Goal: Information Seeking & Learning: Find specific fact

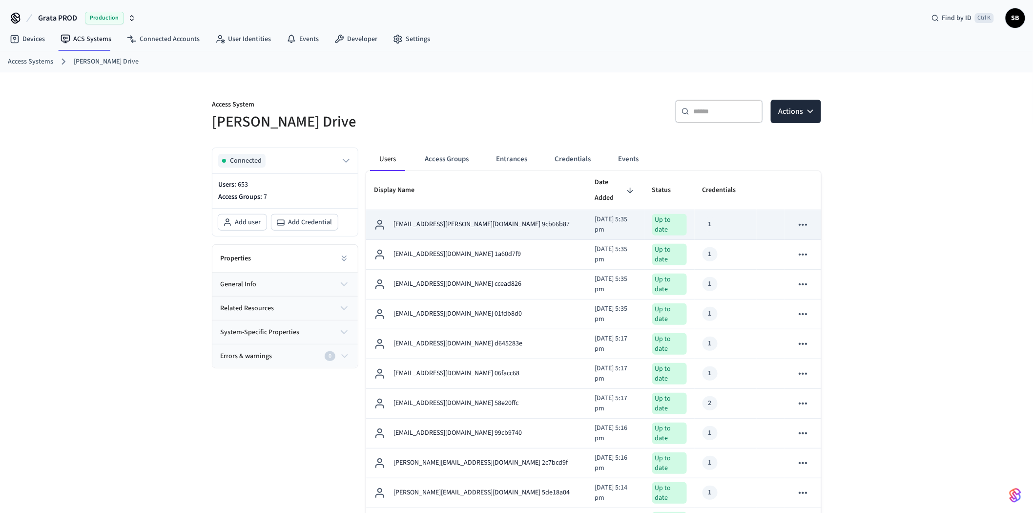
click at [506, 219] on div "[EMAIL_ADDRESS][PERSON_NAME][DOMAIN_NAME] 9cb66b87" at bounding box center [477, 225] width 206 height 12
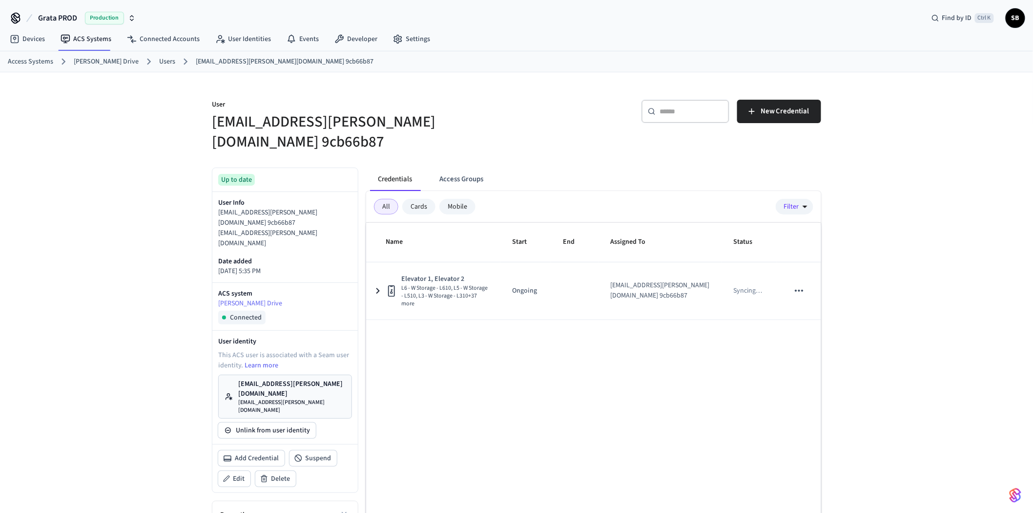
click at [187, 183] on div "User [EMAIL_ADDRESS][PERSON_NAME][DOMAIN_NAME] 9cb66b87 ​ ​ New Credential Up t…" at bounding box center [516, 348] width 1033 height 552
click at [159, 64] on link "Users" at bounding box center [167, 62] width 16 height 10
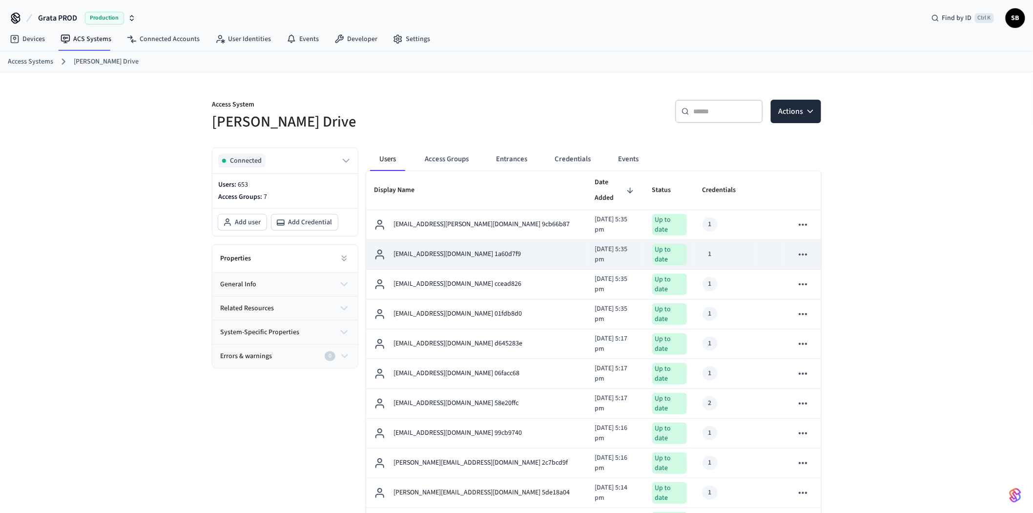
click at [480, 249] on p "[EMAIL_ADDRESS][DOMAIN_NAME] 1a60d7f9" at bounding box center [456, 254] width 127 height 10
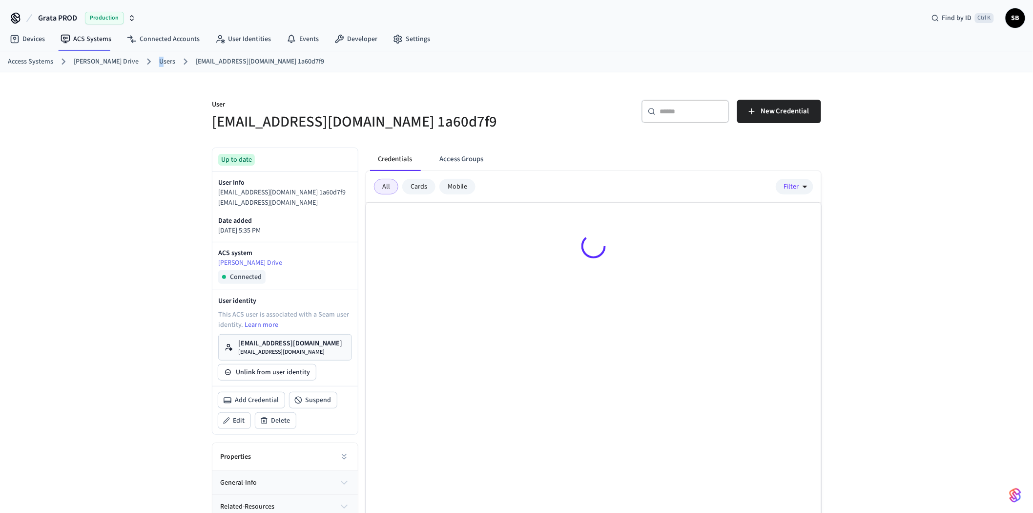
click at [159, 62] on link "Users" at bounding box center [167, 62] width 16 height 10
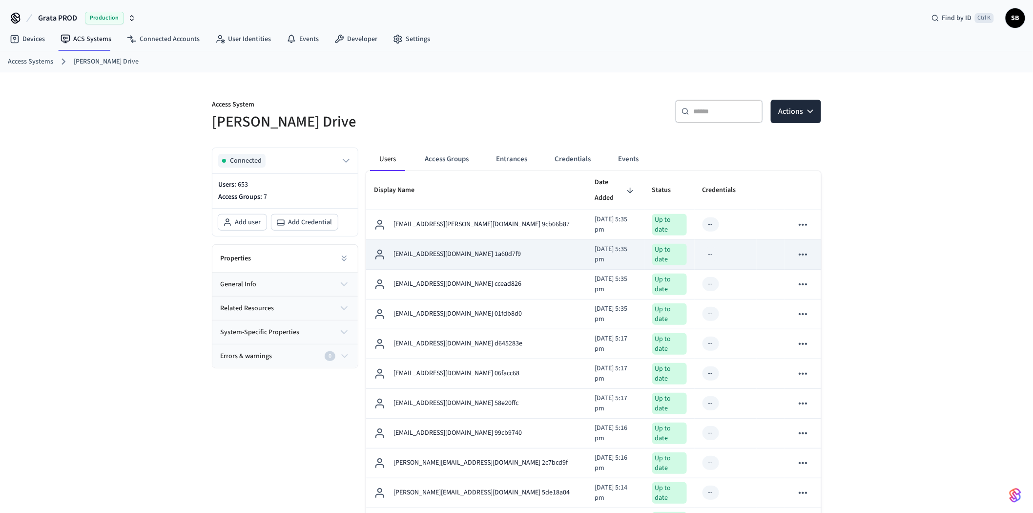
click at [453, 249] on p "[EMAIL_ADDRESS][DOMAIN_NAME] 1a60d7f9" at bounding box center [456, 254] width 127 height 10
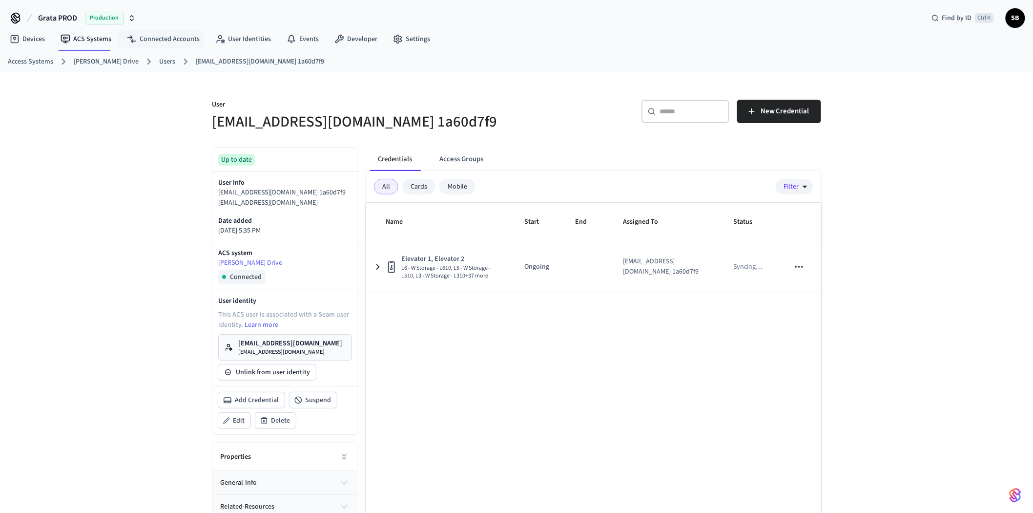
click at [159, 58] on link "Users" at bounding box center [167, 62] width 16 height 10
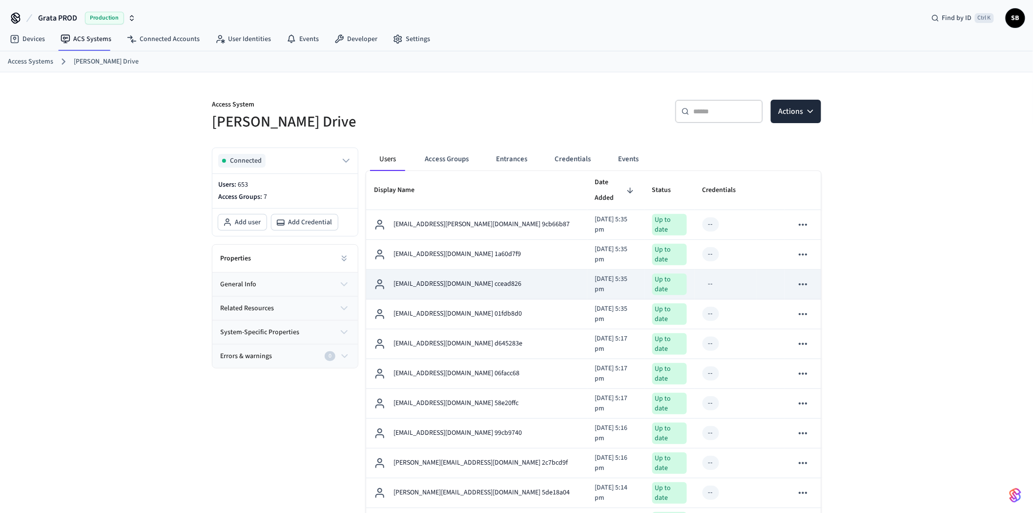
click at [509, 278] on div "[EMAIL_ADDRESS][DOMAIN_NAME] ccead826" at bounding box center [477, 284] width 206 height 12
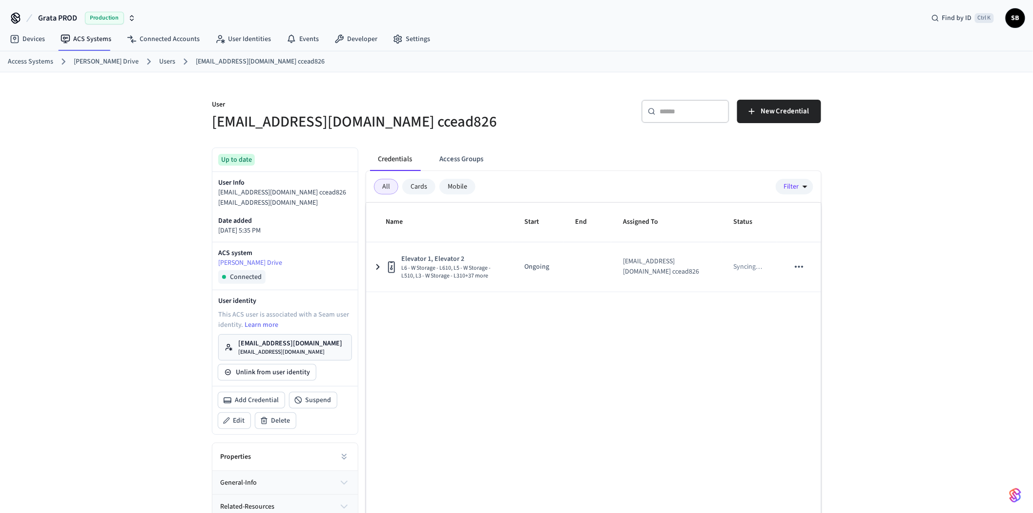
click at [159, 59] on link "Users" at bounding box center [167, 62] width 16 height 10
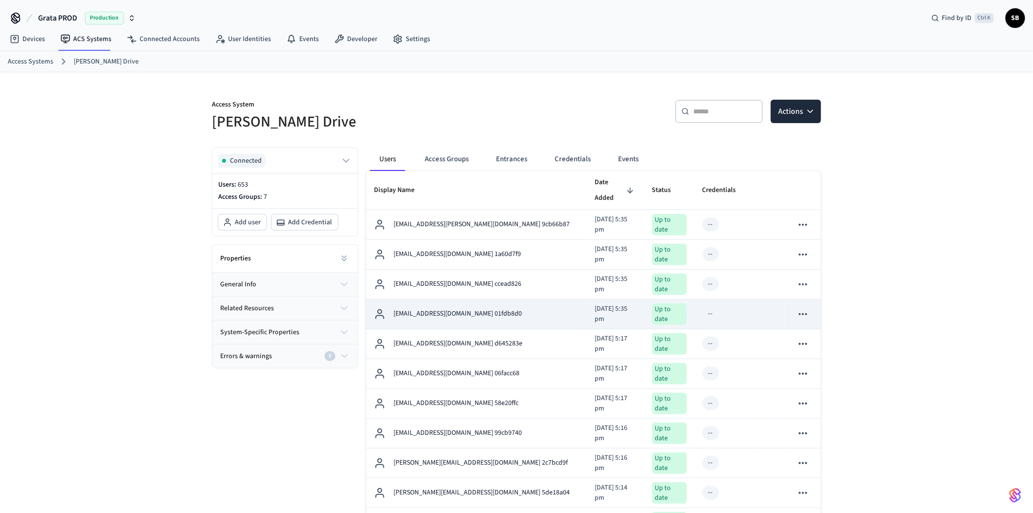
click at [504, 308] on div "[EMAIL_ADDRESS][DOMAIN_NAME] 01fdb8d0" at bounding box center [477, 314] width 206 height 12
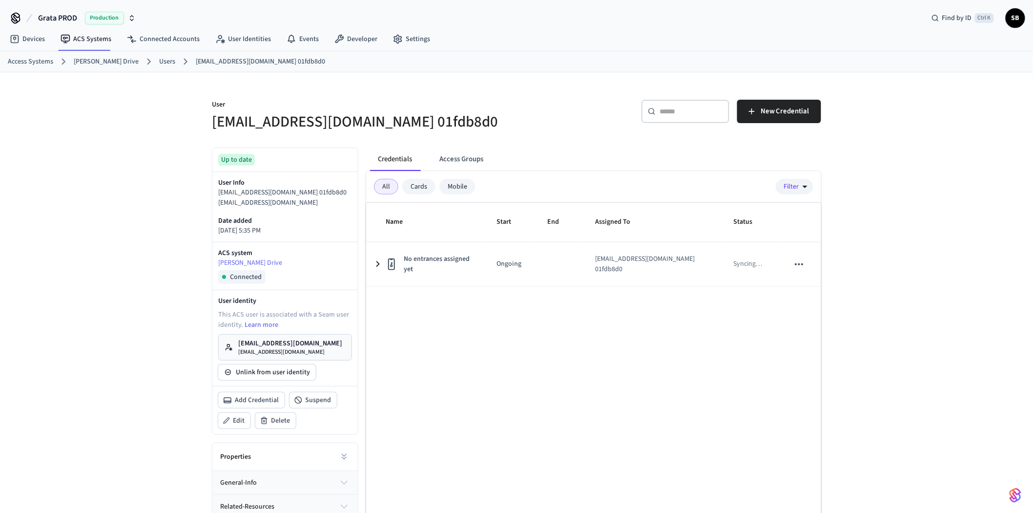
click at [159, 60] on link "Users" at bounding box center [167, 62] width 16 height 10
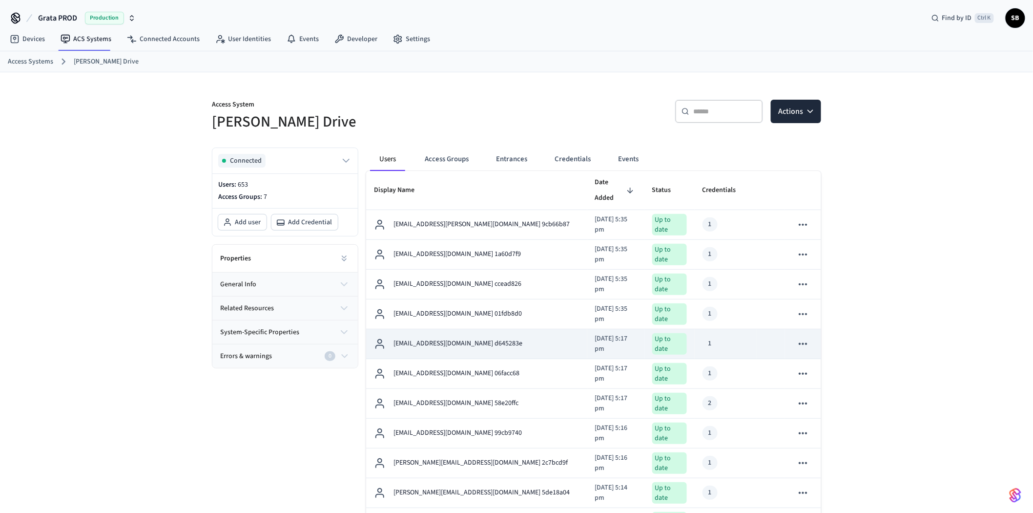
click at [521, 338] on div "[EMAIL_ADDRESS][DOMAIN_NAME] d645283e" at bounding box center [477, 344] width 206 height 12
click at [522, 338] on div "[EMAIL_ADDRESS][DOMAIN_NAME] d645283e" at bounding box center [477, 344] width 206 height 12
click at [524, 338] on div "[EMAIL_ADDRESS][DOMAIN_NAME] d645283e" at bounding box center [477, 344] width 206 height 12
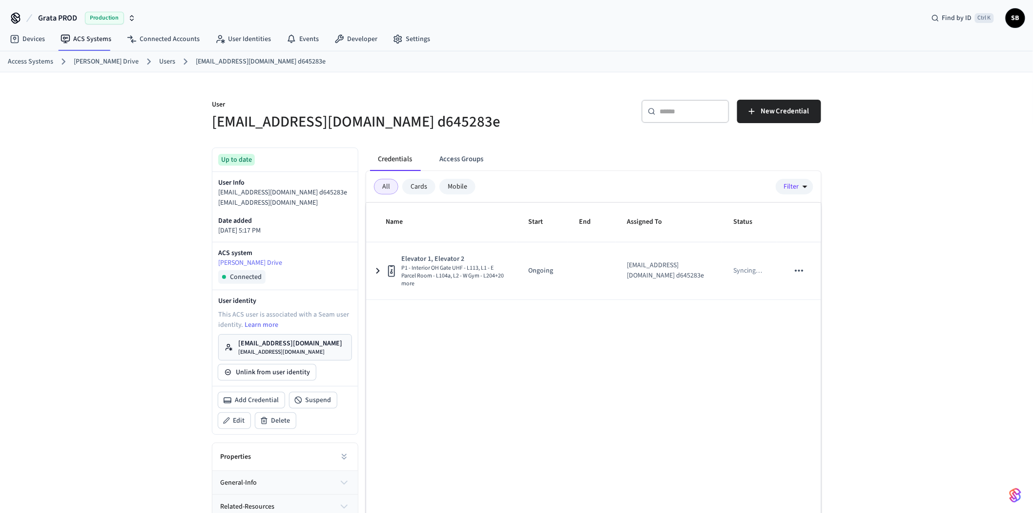
click at [159, 62] on link "Users" at bounding box center [167, 62] width 16 height 10
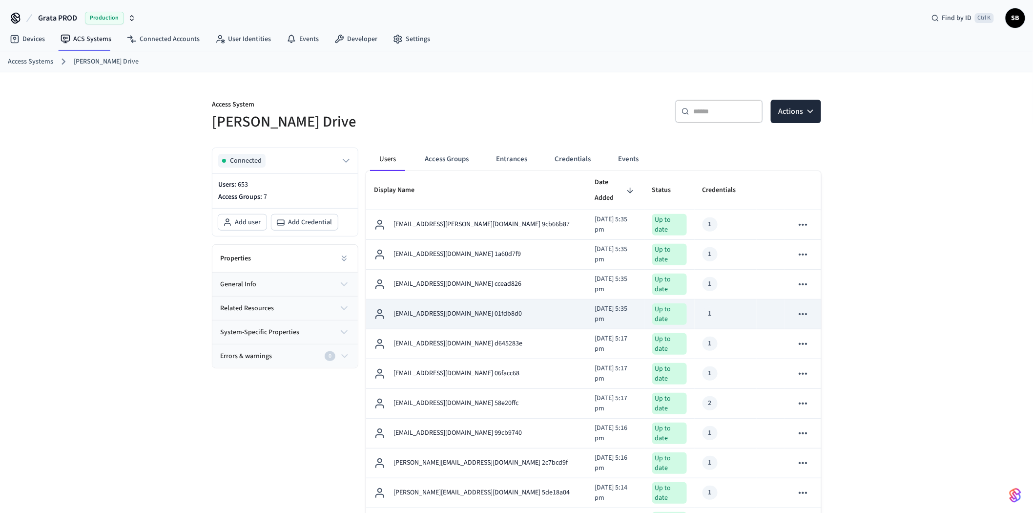
click at [501, 308] on div "[EMAIL_ADDRESS][DOMAIN_NAME] 01fdb8d0" at bounding box center [477, 314] width 206 height 12
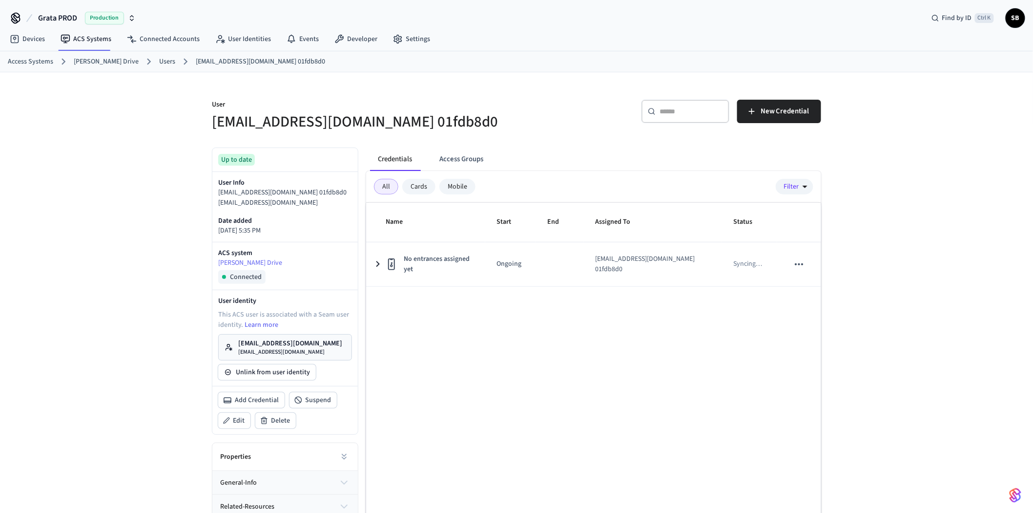
click at [159, 61] on link "Users" at bounding box center [167, 62] width 16 height 10
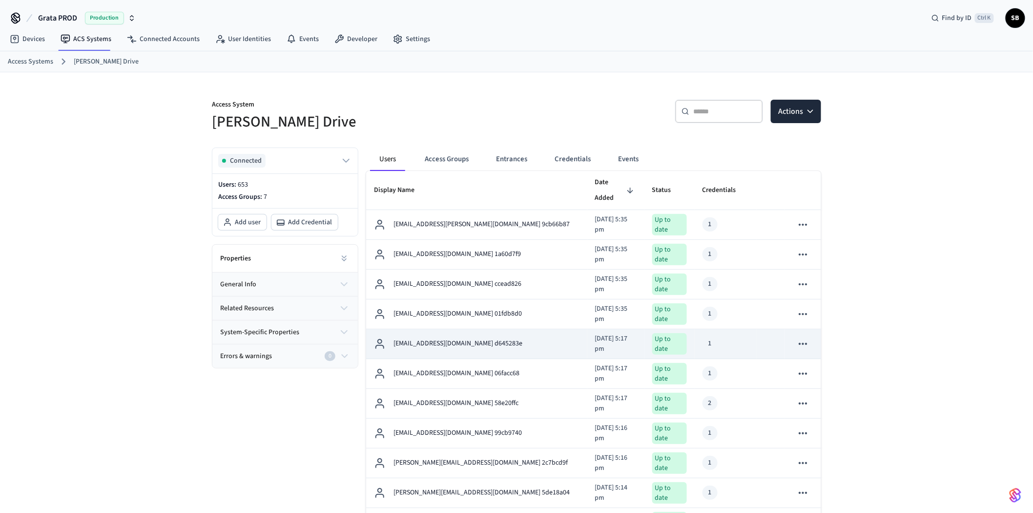
click at [518, 338] on div "[EMAIL_ADDRESS][DOMAIN_NAME] d645283e" at bounding box center [477, 344] width 206 height 12
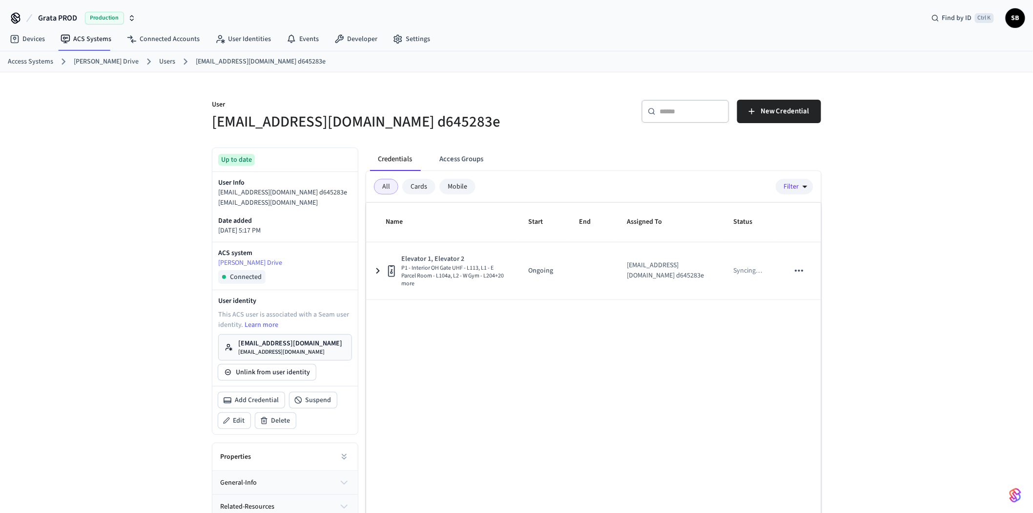
click at [159, 57] on link "Users" at bounding box center [167, 62] width 16 height 10
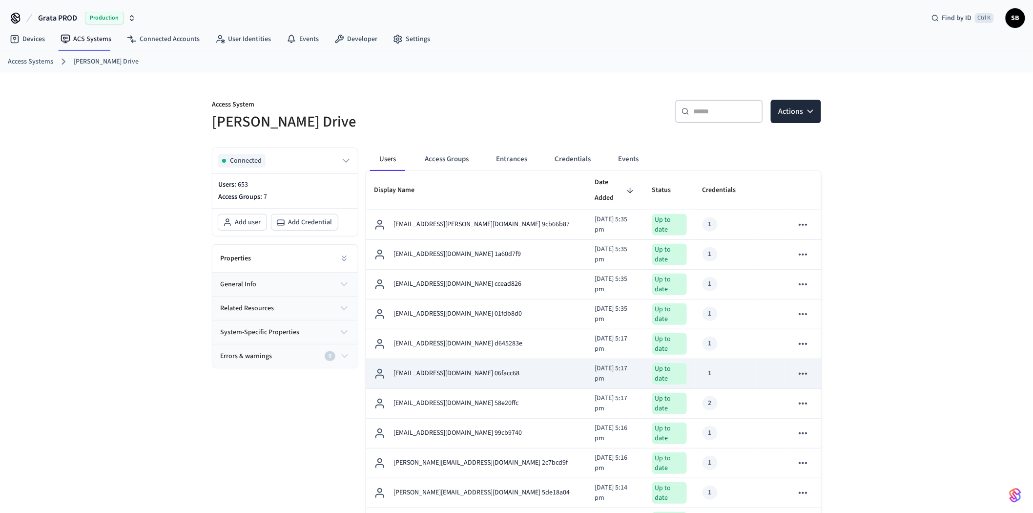
click at [512, 368] on div "[EMAIL_ADDRESS][DOMAIN_NAME] 06facc68" at bounding box center [477, 374] width 206 height 12
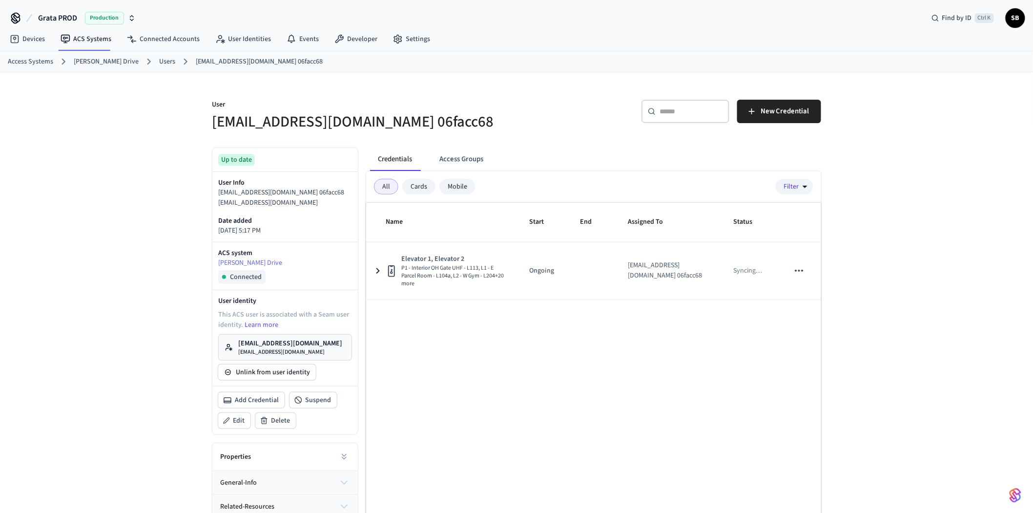
click at [159, 61] on link "Users" at bounding box center [167, 62] width 16 height 10
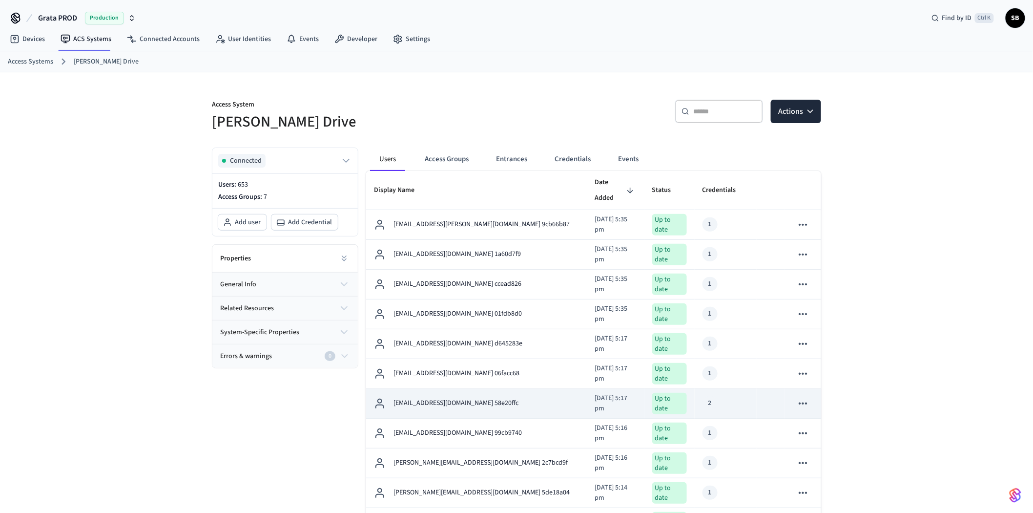
click at [505, 397] on div "[EMAIL_ADDRESS][DOMAIN_NAME] 58e20ffc" at bounding box center [477, 403] width 206 height 12
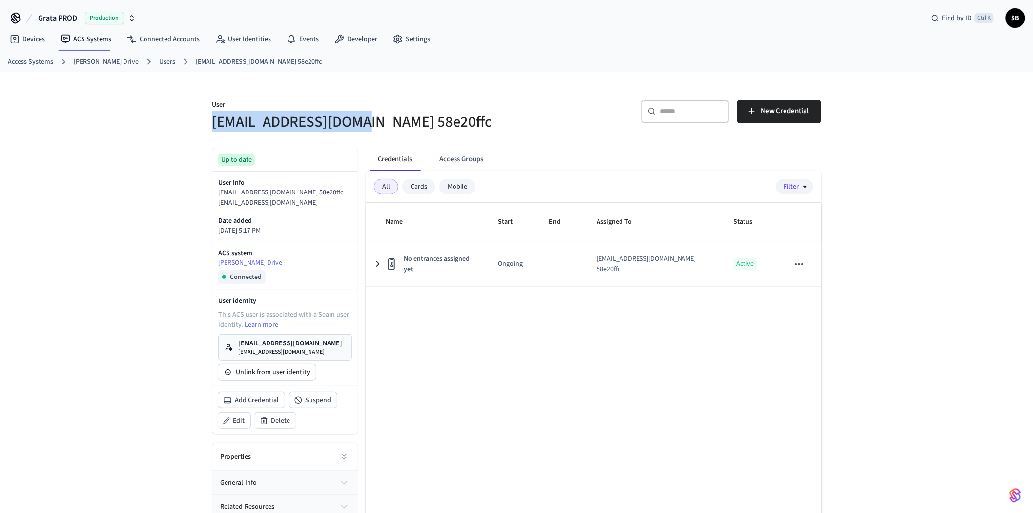
drag, startPoint x: 213, startPoint y: 121, endPoint x: 353, endPoint y: 129, distance: 140.3
click at [353, 129] on h5 "[EMAIL_ADDRESS][DOMAIN_NAME] 58e20ffc" at bounding box center [361, 122] width 299 height 20
copy h5 "ajtrules97@gmail.com"
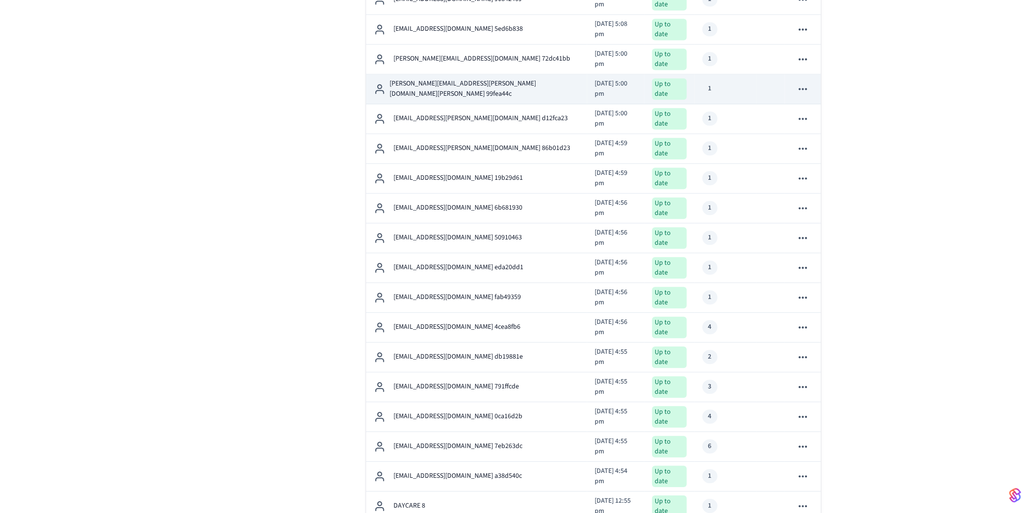
scroll to position [922, 0]
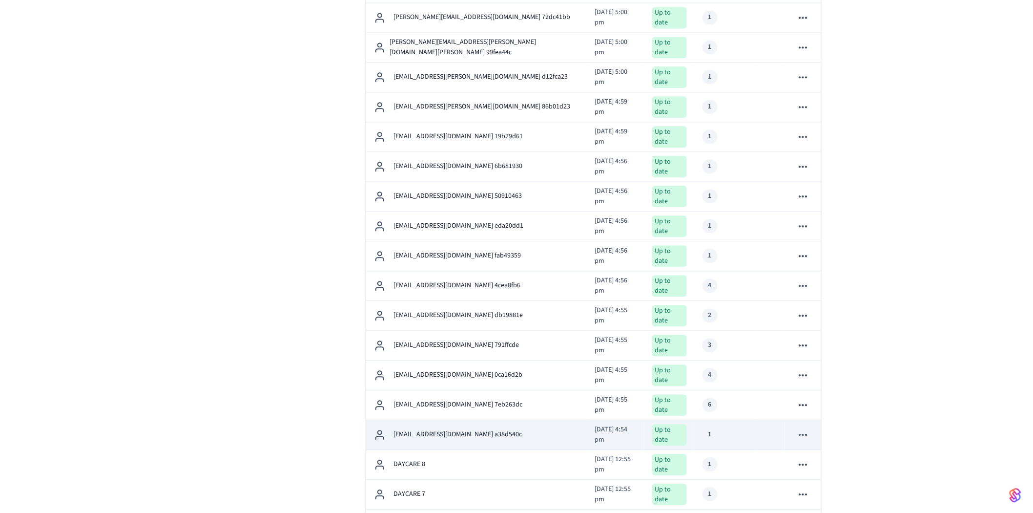
click at [496, 420] on td "[EMAIL_ADDRESS][DOMAIN_NAME] a38d540c" at bounding box center [476, 435] width 221 height 30
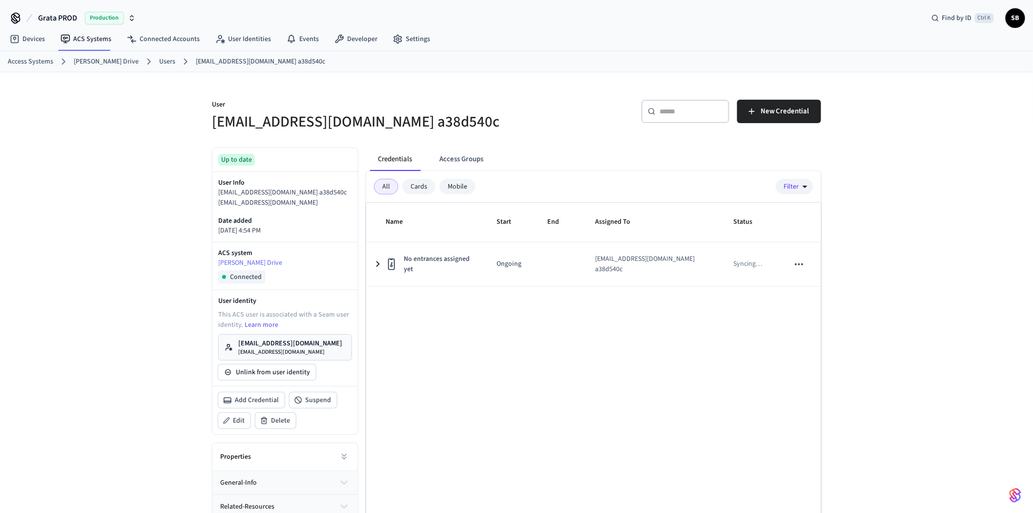
click at [159, 62] on link "Users" at bounding box center [167, 62] width 16 height 10
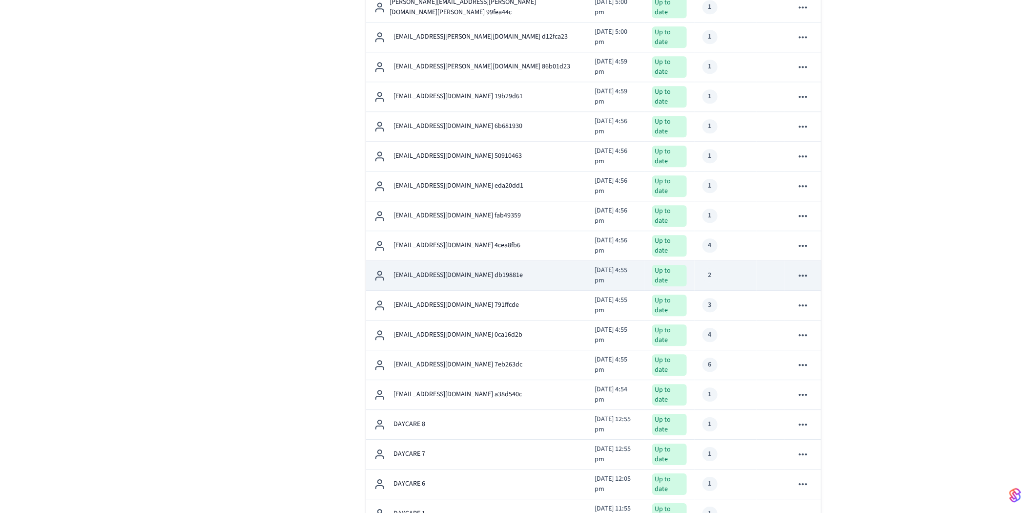
scroll to position [976, 0]
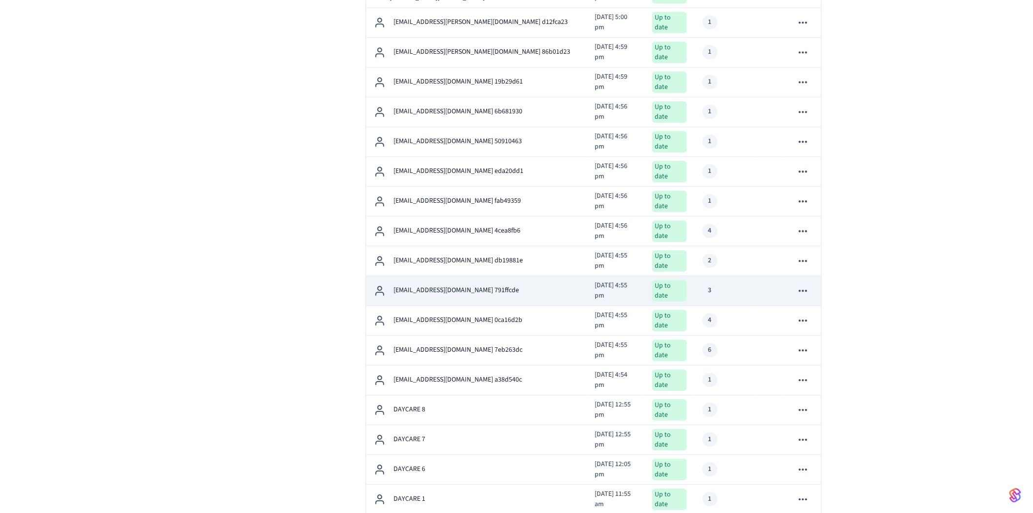
click at [435, 285] on p "[EMAIL_ADDRESS][DOMAIN_NAME] 791ffcde" at bounding box center [455, 290] width 125 height 10
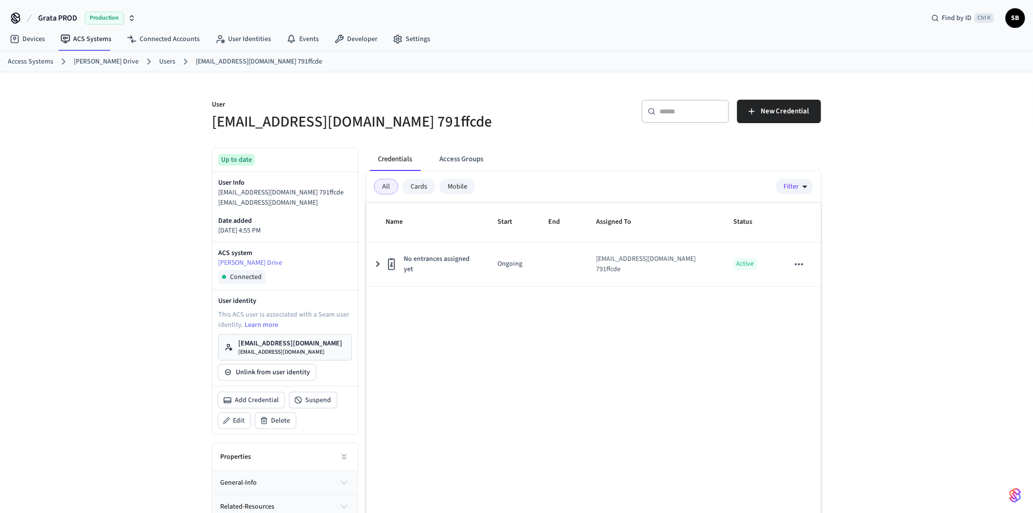
click at [159, 62] on link "Users" at bounding box center [167, 62] width 16 height 10
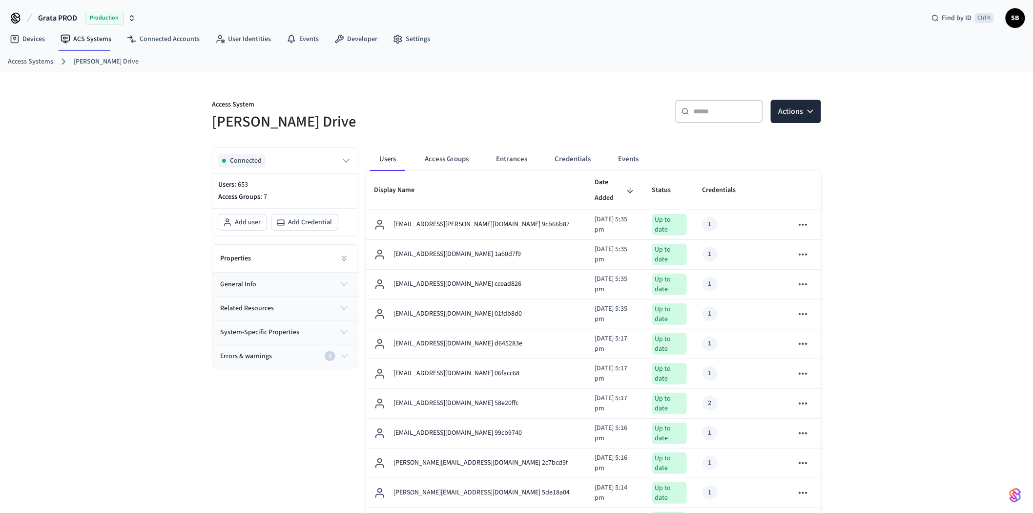
click at [626, 186] on icon "sticky table" at bounding box center [630, 190] width 9 height 9
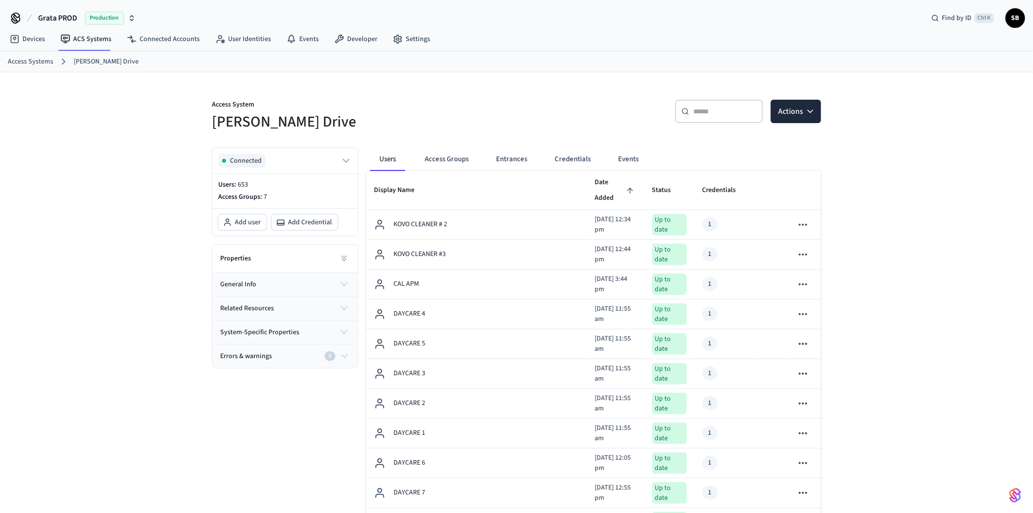
click at [626, 186] on icon "sticky table" at bounding box center [630, 190] width 9 height 9
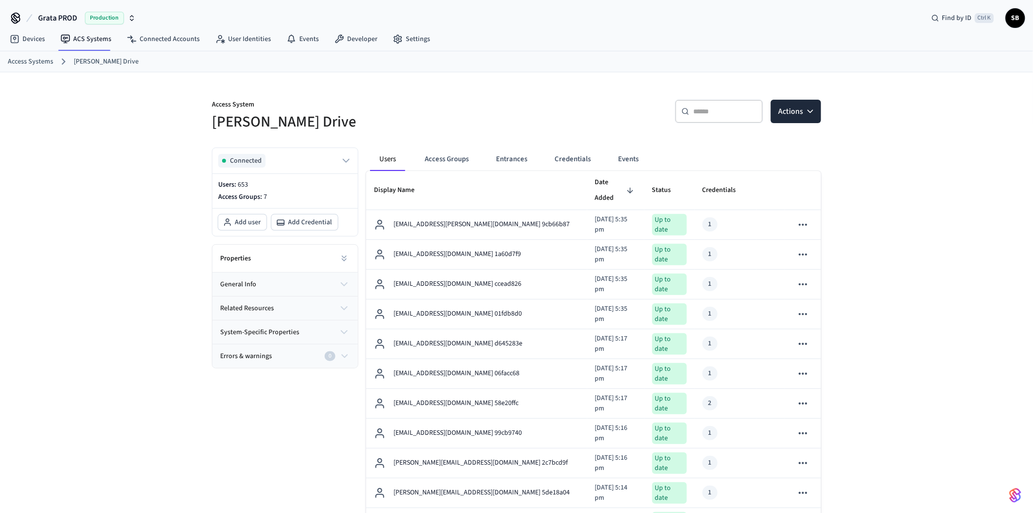
click at [626, 186] on icon "sticky table" at bounding box center [630, 190] width 9 height 9
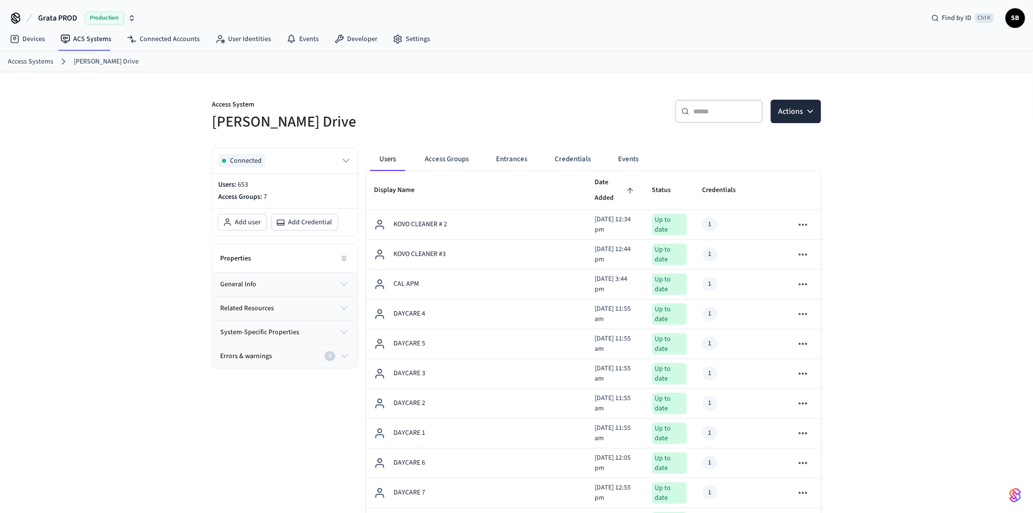
click at [595, 189] on span "Date Added" at bounding box center [615, 190] width 41 height 31
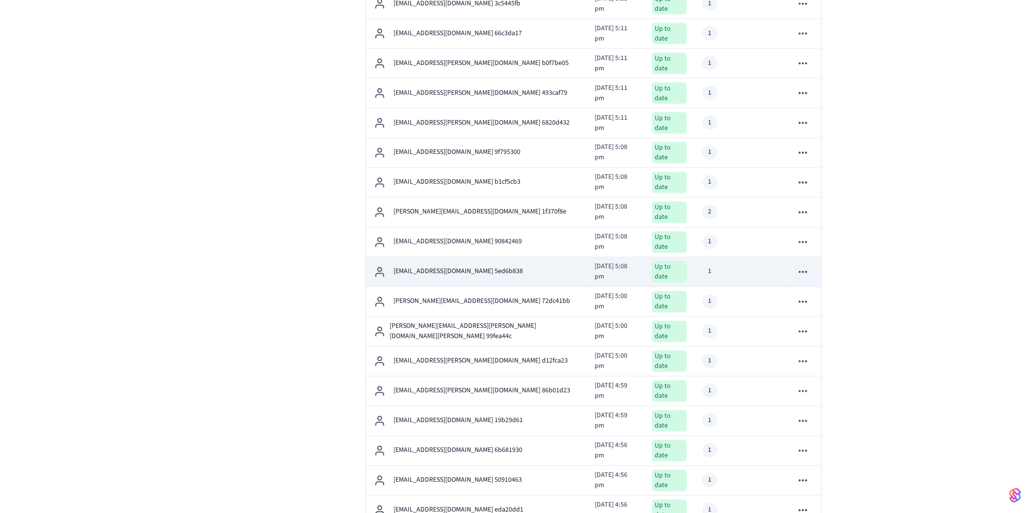
scroll to position [922, 0]
